Goal: Information Seeking & Learning: Stay updated

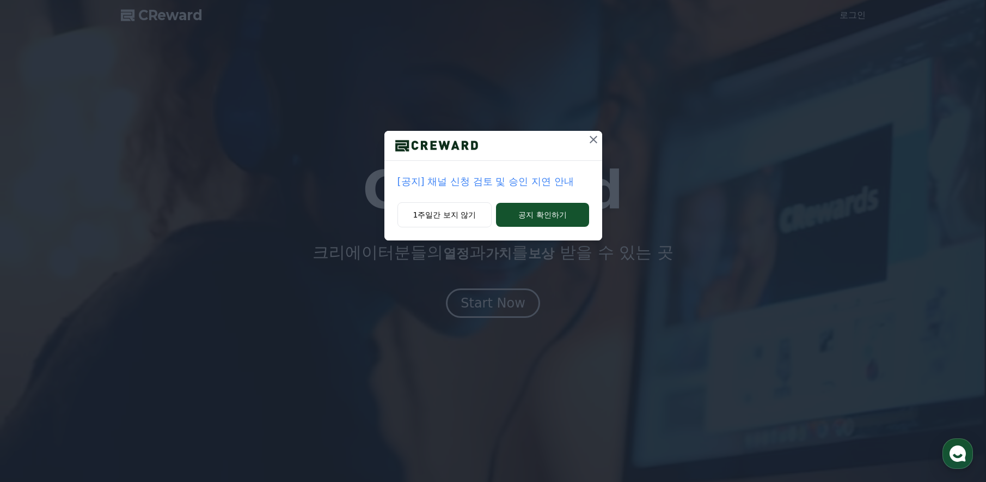
click at [454, 182] on p "[공지] 채널 신청 검토 및 승인 지연 안내" at bounding box center [494, 181] width 192 height 15
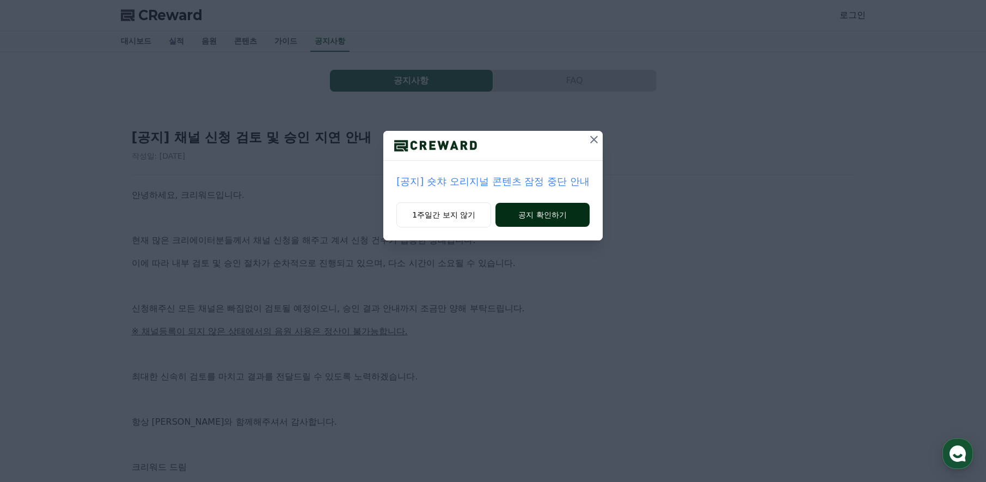
click at [557, 220] on button "공지 확인하기" at bounding box center [543, 215] width 94 height 24
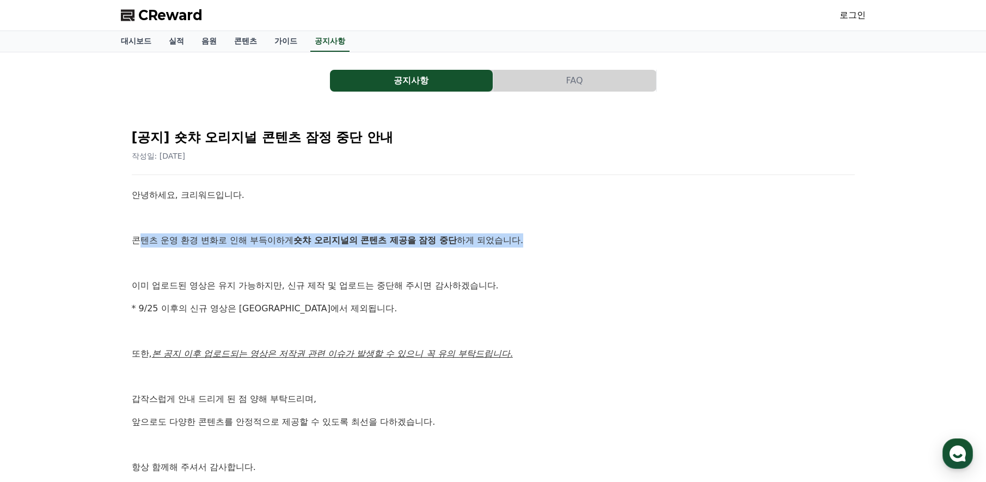
drag, startPoint x: 139, startPoint y: 240, endPoint x: 473, endPoint y: 239, distance: 333.4
click at [473, 239] on p "콘텐츠 운영 환경 변화로 인해 부득이하게 숏챠 오리지널의 콘텐츠 제공을 잠정 중단 하게 되었습니다." at bounding box center [493, 240] width 723 height 14
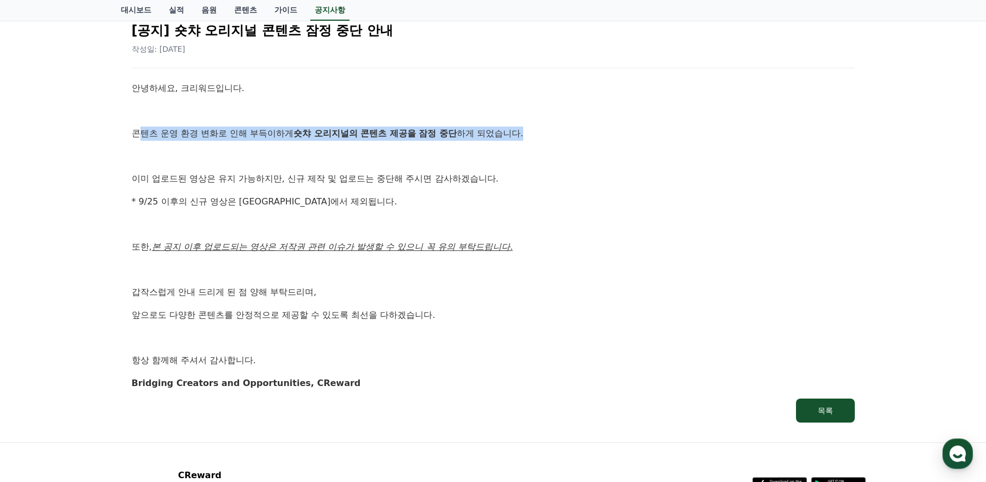
scroll to position [120, 0]
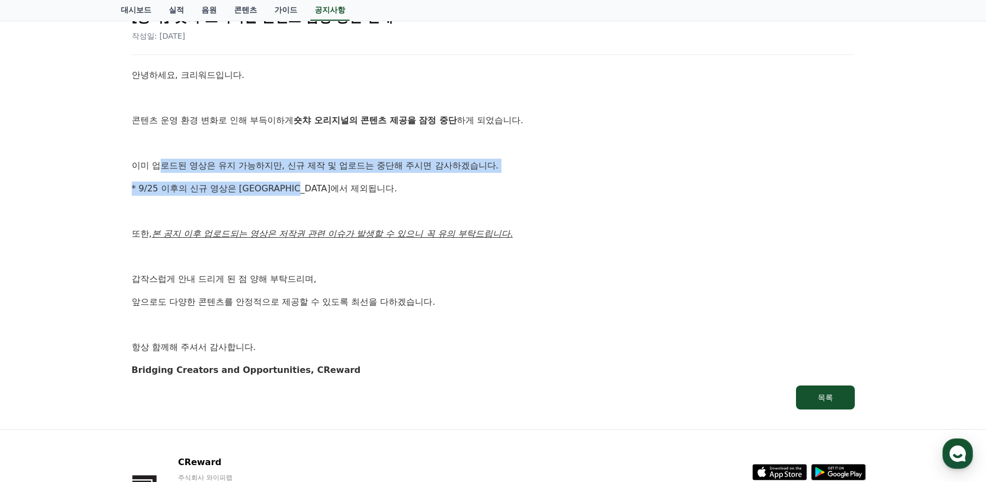
drag, startPoint x: 170, startPoint y: 167, endPoint x: 300, endPoint y: 190, distance: 132.2
click at [300, 190] on div "안녕하세요, 크리워드입니다. 콘텐츠 운영 환경 변화로 인해 부득이하게 숏챠 오리지널의 콘텐츠 제공을 잠정 중단 하게 되었습니다. 이미 업로드된…" at bounding box center [493, 222] width 723 height 308
click at [342, 197] on div "안녕하세요, 크리워드입니다. 콘텐츠 운영 환경 변화로 인해 부득이하게 숏챠 오리지널의 콘텐츠 제공을 잠정 중단 하게 되었습니다. 이미 업로드된…" at bounding box center [493, 222] width 723 height 308
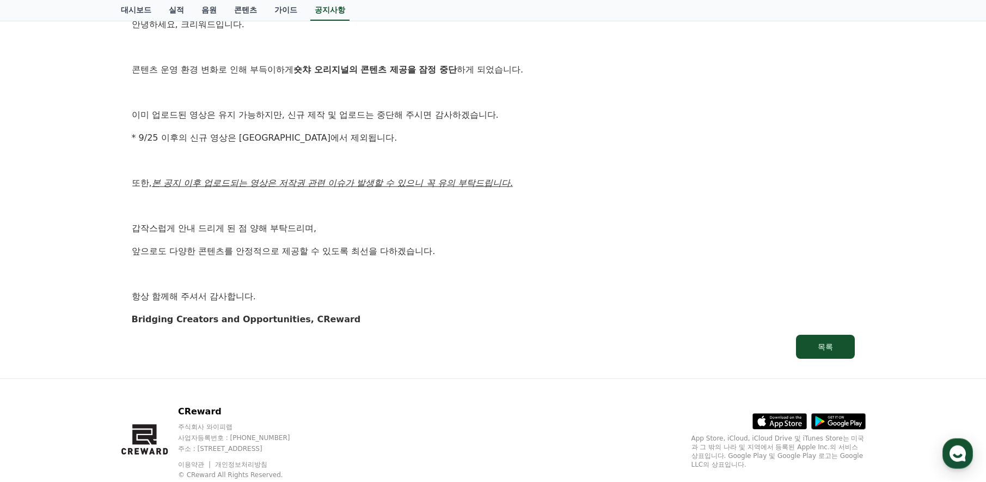
scroll to position [159, 0]
